Goal: Task Accomplishment & Management: Manage account settings

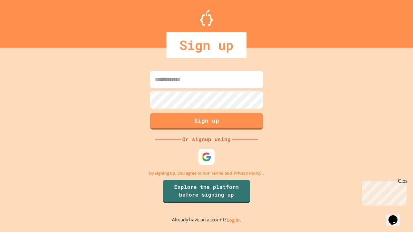
click at [234, 220] on link "Log in." at bounding box center [234, 220] width 15 height 7
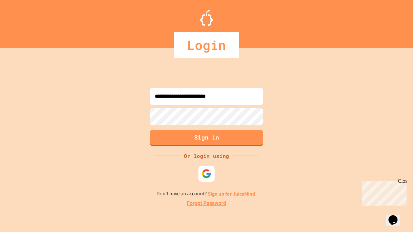
type input "**********"
